Goal: Book appointment/travel/reservation

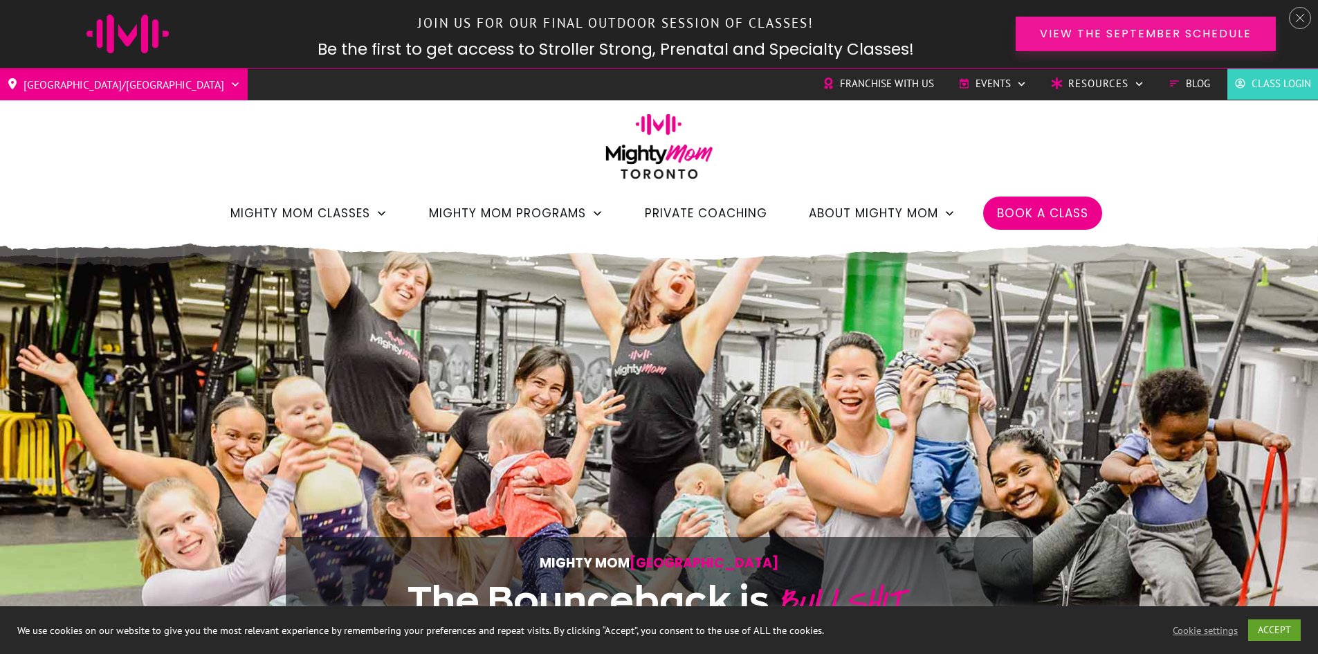
click at [1200, 33] on span "View the September Schedule" at bounding box center [1146, 33] width 212 height 13
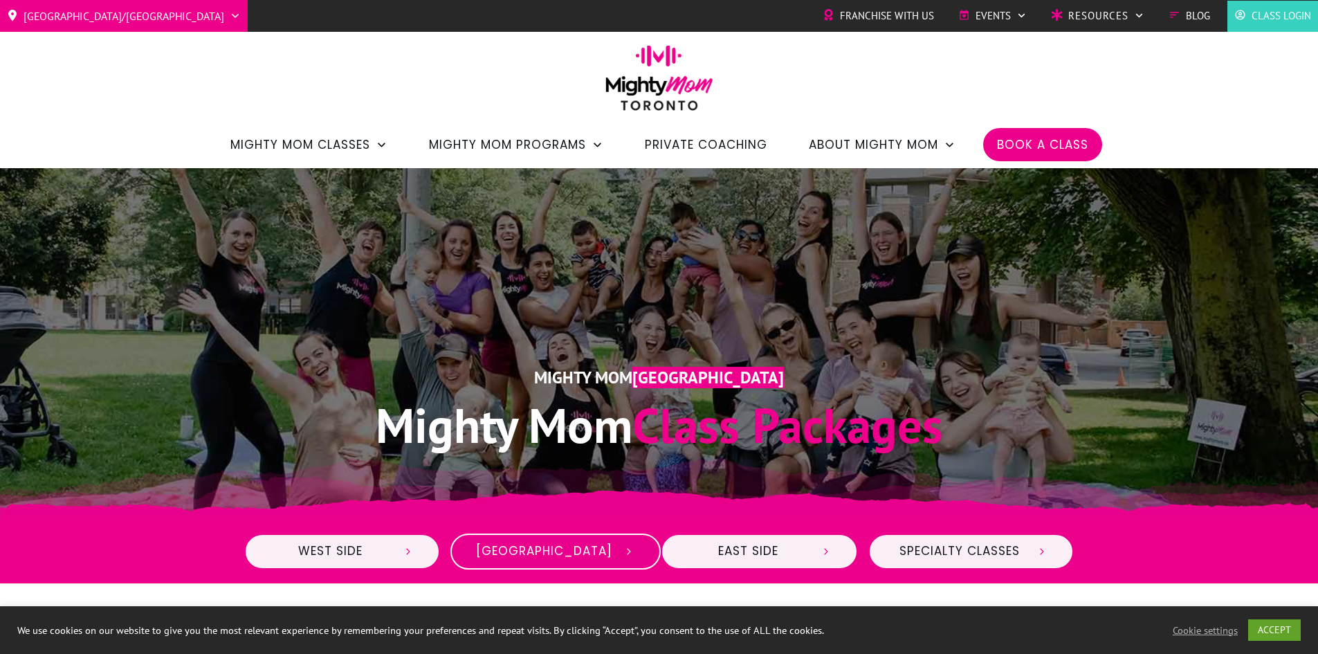
click at [575, 549] on span "Midtown" at bounding box center [544, 551] width 136 height 15
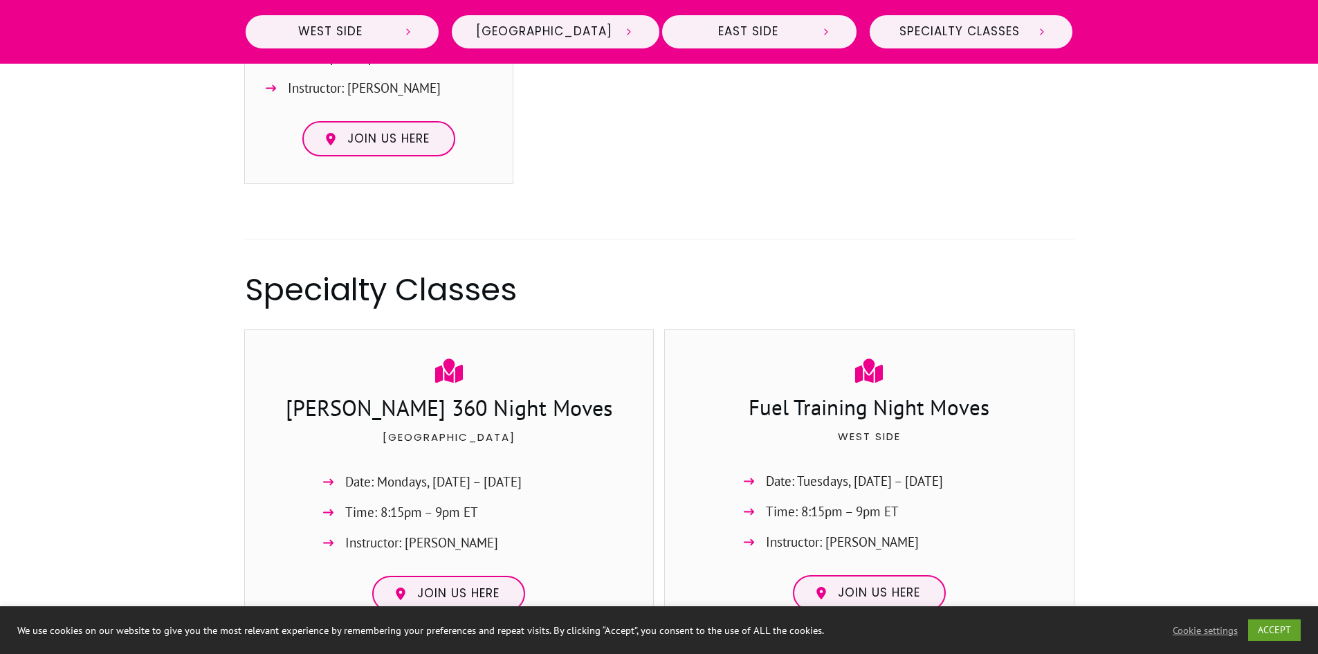
scroll to position [2265, 0]
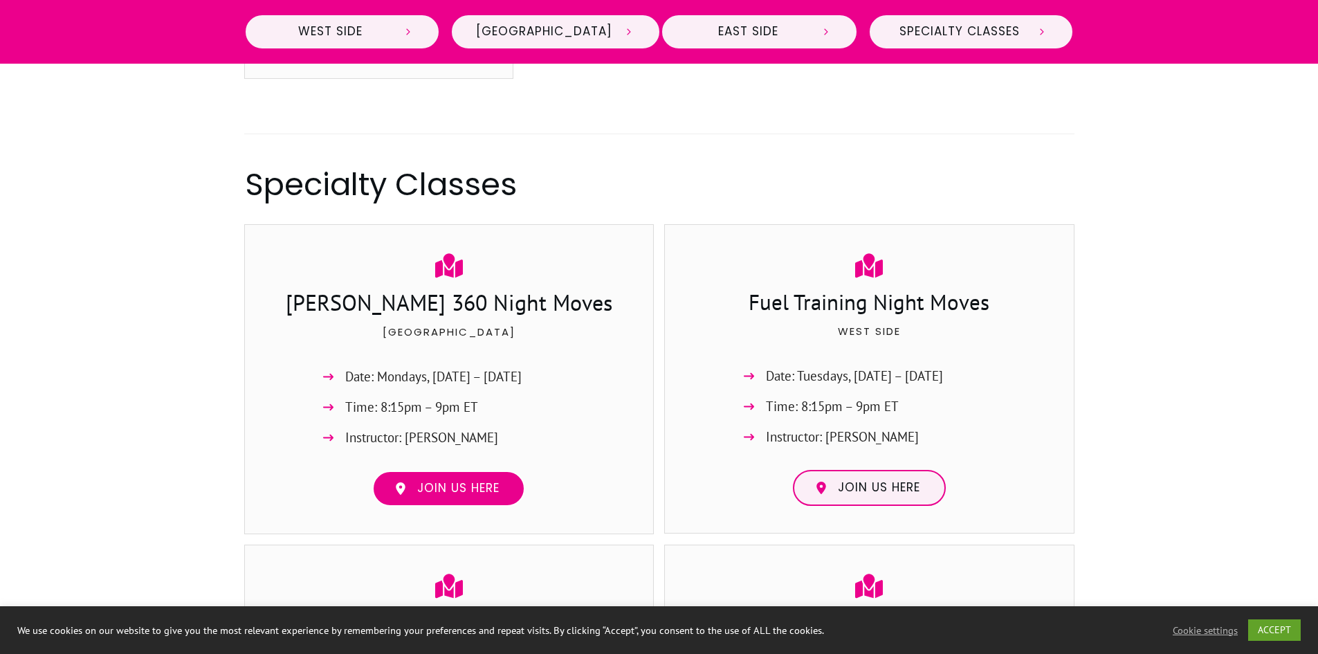
click at [443, 481] on span "Join us here" at bounding box center [458, 488] width 82 height 15
